Goal: Information Seeking & Learning: Learn about a topic

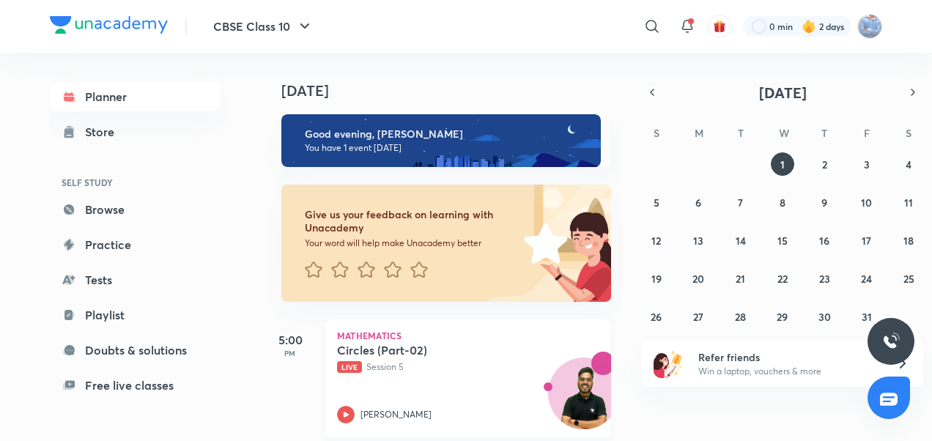
click at [348, 416] on icon at bounding box center [346, 415] width 18 height 18
click at [348, 416] on div "Planner Store SELF STUDY Browse Practice Tests Playlist Doubts & solutions Free…" at bounding box center [466, 247] width 833 height 388
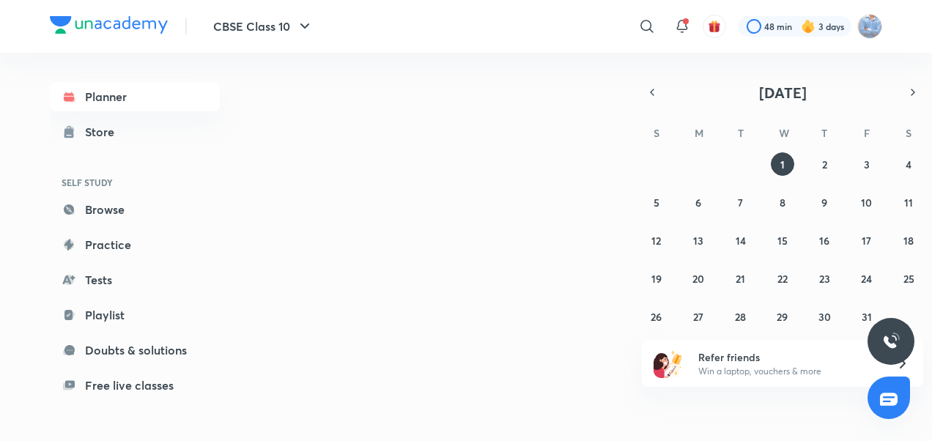
click at [494, 268] on div "[DATE] [DATE] S M T W T F S 28 29 30 1 2 3 4 5 6 7 8 9 10 11 12 13 14 15 16 17 …" at bounding box center [572, 241] width 622 height 377
click at [493, 267] on div "[DATE] [DATE] S M T W T F S 28 29 30 1 2 3 4 5 6 7 8 9 10 11 12 13 14 15 16 17 …" at bounding box center [572, 241] width 622 height 377
click at [450, 213] on div "[DATE] [DATE] S M T W T F S 28 29 30 1 2 3 4 5 6 7 8 9 10 11 12 13 14 15 16 17 …" at bounding box center [572, 241] width 622 height 377
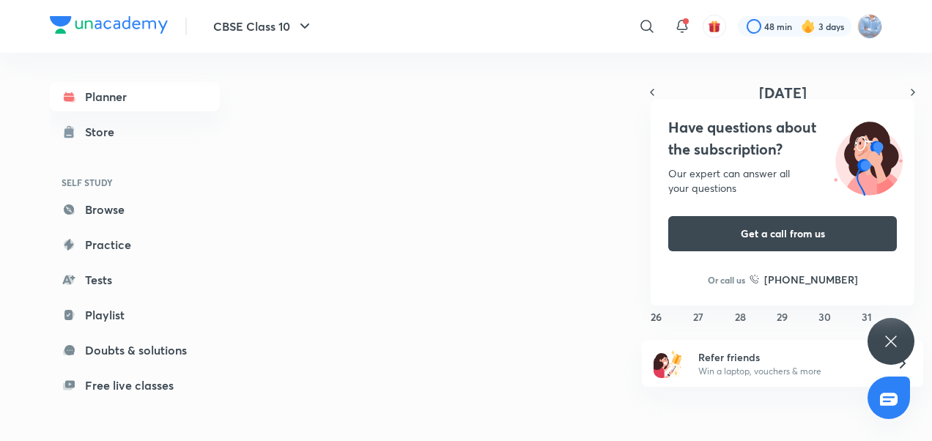
drag, startPoint x: 450, startPoint y: 213, endPoint x: 600, endPoint y: 195, distance: 150.6
click at [600, 195] on div "[DATE] [DATE] S M T W T F S 28 29 30 1 2 3 4 5 6 7 8 9 10 11 12 13 14 15 16 17 …" at bounding box center [572, 241] width 622 height 377
click at [877, 346] on div "Have questions about the subscription? Our expert can answer all your questions…" at bounding box center [891, 341] width 47 height 47
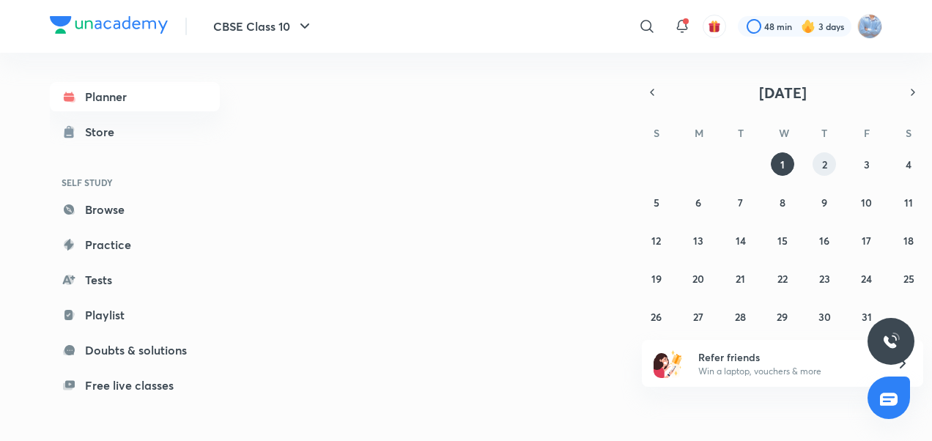
click at [826, 172] on button "2" at bounding box center [824, 163] width 23 height 23
click at [778, 163] on button "1" at bounding box center [782, 163] width 23 height 23
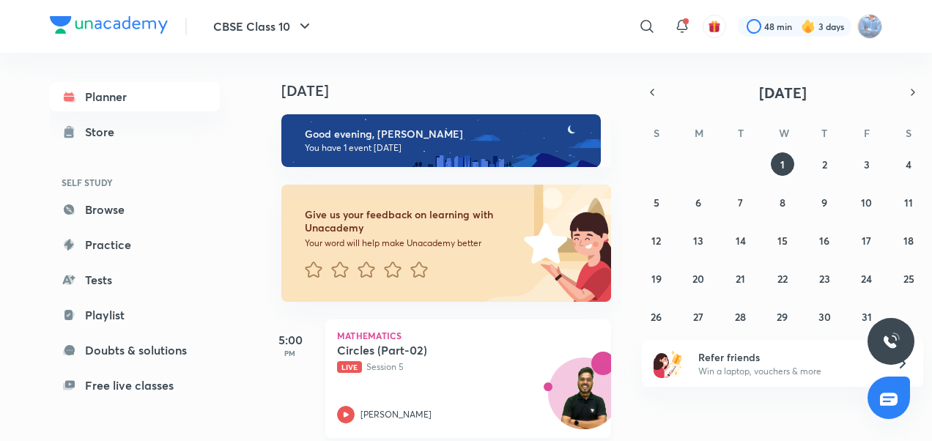
click at [348, 407] on icon at bounding box center [346, 415] width 18 height 18
